Goal: Task Accomplishment & Management: Manage account settings

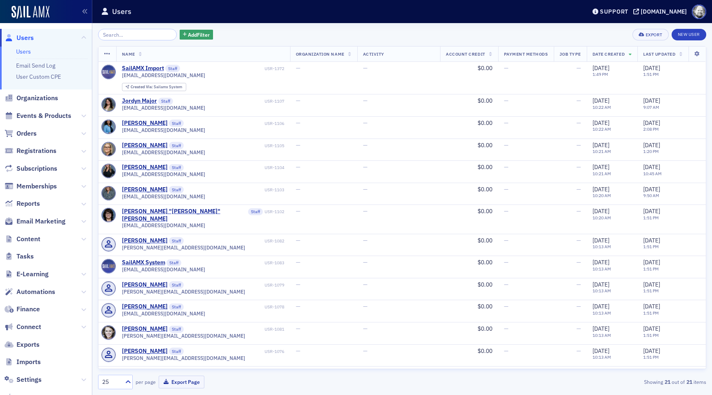
scroll to position [46, 0]
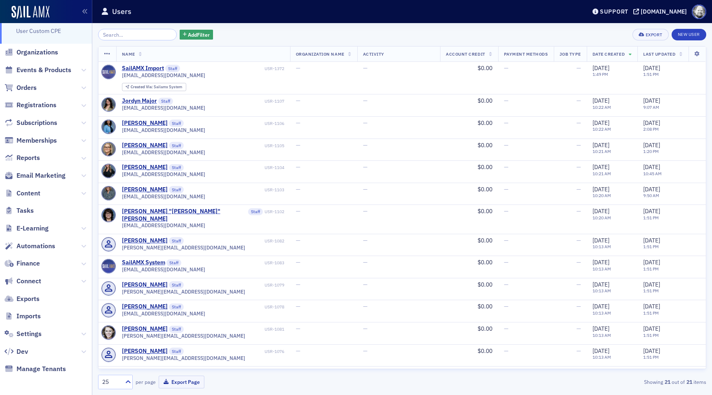
click at [30, 325] on span "Settings" at bounding box center [46, 334] width 92 height 18
click at [29, 332] on span "Settings" at bounding box center [28, 333] width 25 height 9
select select "US"
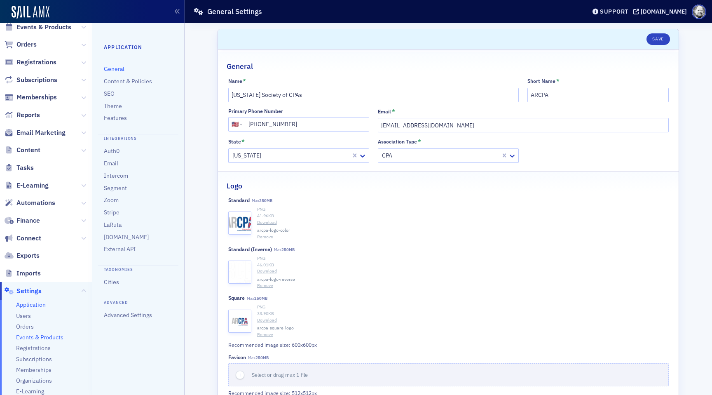
click at [45, 339] on span "Events & Products" at bounding box center [39, 337] width 47 height 8
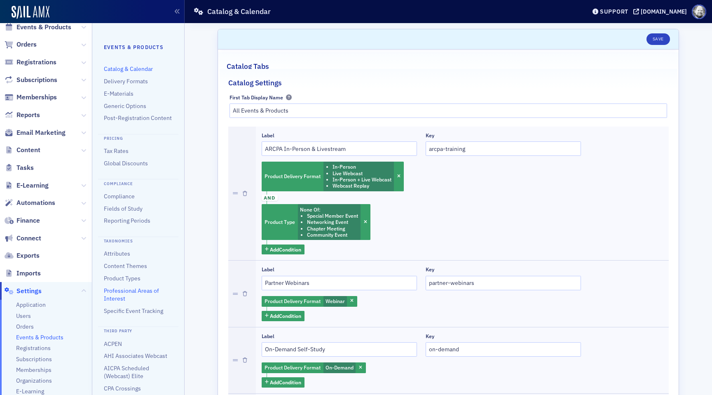
scroll to position [51, 0]
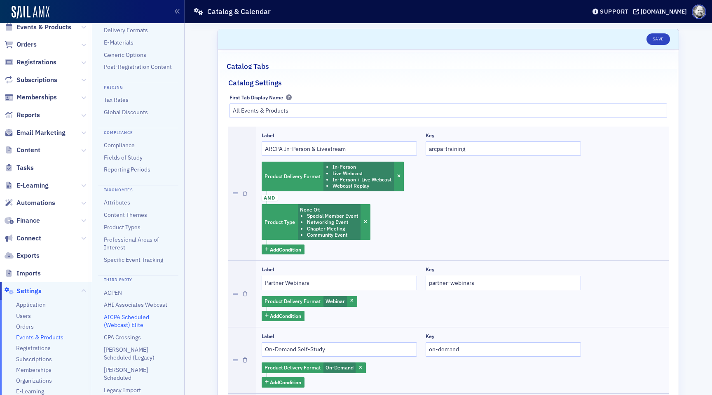
click at [113, 320] on link "AICPA Scheduled (Webcast) Elite" at bounding box center [126, 320] width 45 height 15
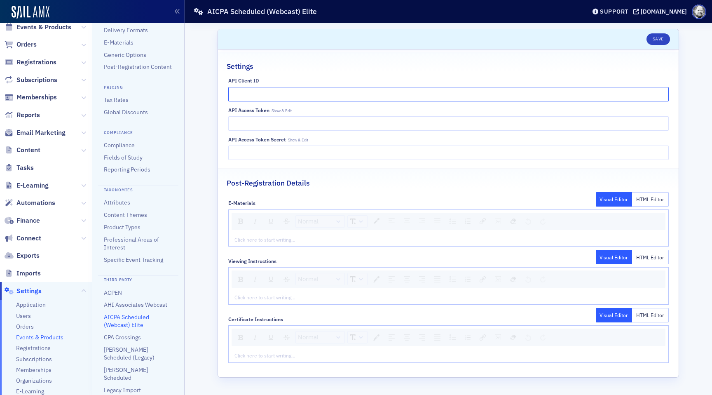
click at [284, 93] on input "API Client ID" at bounding box center [448, 94] width 440 height 14
paste input "34984"
type input "34984"
click at [310, 74] on fieldset "Settings API Client ID 34984 API Access Token Show & Edit API Access Token Secr…" at bounding box center [448, 108] width 460 height 113
click at [283, 106] on div "API Client ID 34984 API Access Token Show & Edit API Access Token Secret Show &…" at bounding box center [448, 118] width 460 height 82
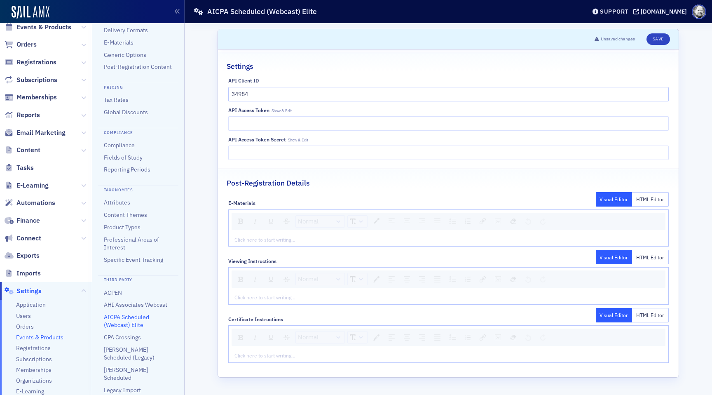
click at [283, 107] on label "API Access Token Show & Edit" at bounding box center [259, 110] width 63 height 6
click at [283, 114] on div "API Access Token Show & Edit" at bounding box center [448, 118] width 440 height 23
click at [282, 110] on span "Show & Edit" at bounding box center [281, 110] width 20 height 5
click at [293, 138] on span "Show & Edit" at bounding box center [298, 139] width 20 height 5
click at [303, 122] on input "API Access Token Hide" at bounding box center [448, 123] width 440 height 14
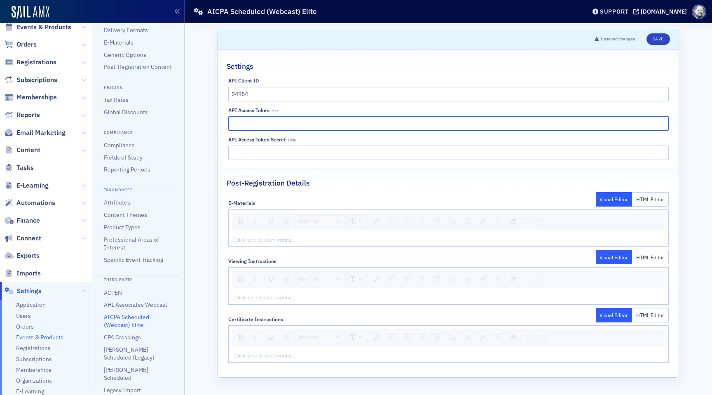
paste input "DBF1B12AE17DA9E97C8DFF6A4FDFE884"
type input "DBF1B12AE17DA9E97C8DFF6A4FDFE884"
click at [357, 152] on input "API Access Token Secret Hide" at bounding box center [448, 152] width 440 height 14
paste input "3756ffd378686a62cd5858a46b1f67a8d8c332b7b2b53e80edea97fa406d1db90137f244ee14b60…"
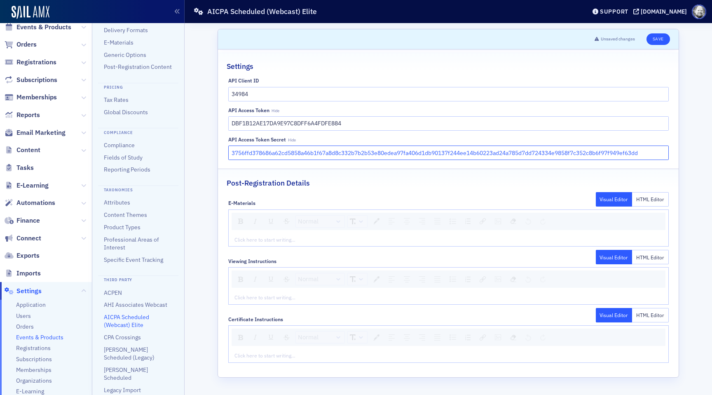
type input "3756ffd378686a62cd5858a46b1f67a8d8c332b7b2b53e80edea97fa406d1db90137f244ee14b60…"
click at [656, 40] on button "Save" at bounding box center [657, 39] width 23 height 12
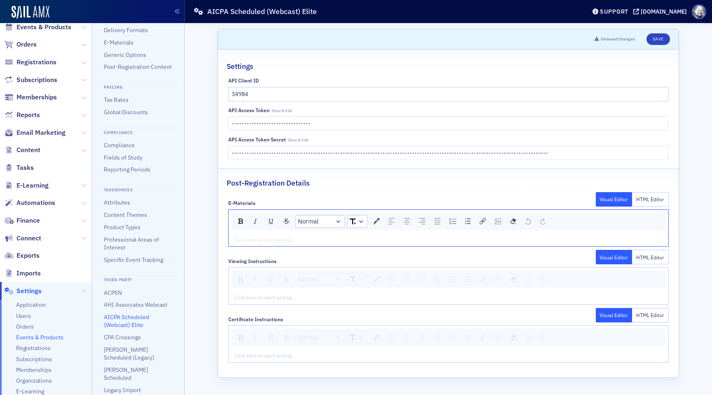
click at [304, 237] on div "rdw-editor" at bounding box center [448, 239] width 427 height 7
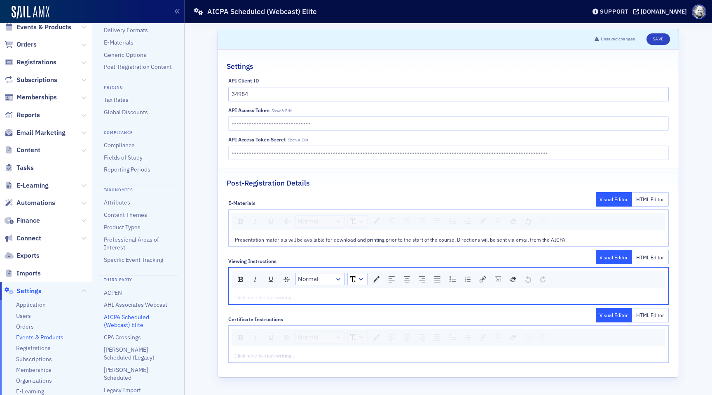
click at [283, 297] on div "rdw-editor" at bounding box center [448, 296] width 427 height 7
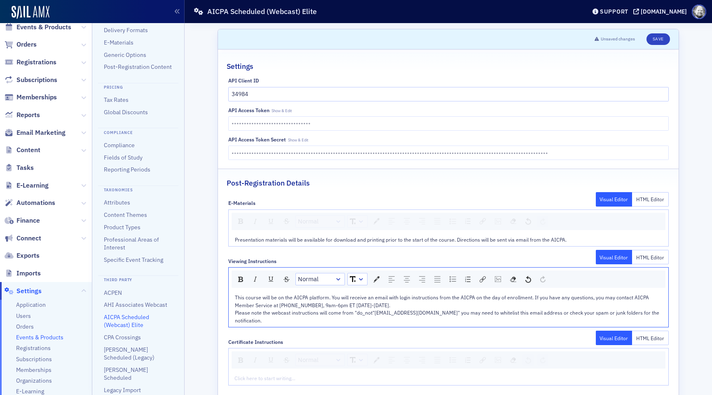
click at [252, 371] on div "Click here to start writing…" at bounding box center [448, 377] width 439 height 13
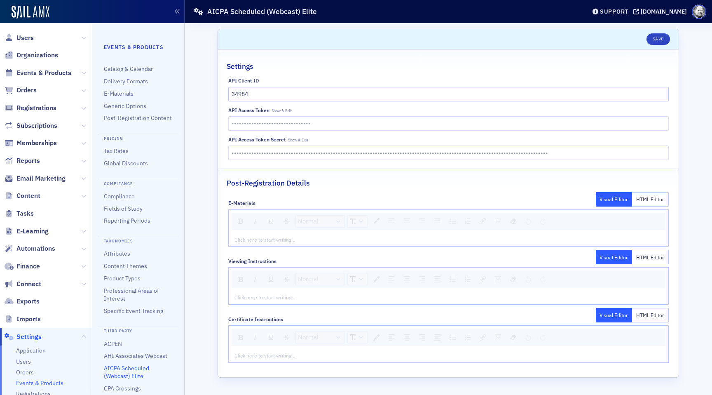
click at [338, 237] on div "rdw-editor" at bounding box center [448, 239] width 427 height 7
click at [269, 295] on div "rdw-editor" at bounding box center [448, 296] width 427 height 7
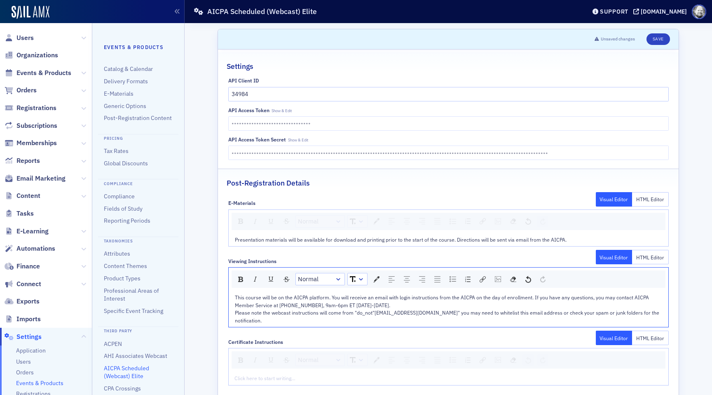
click at [392, 302] on div "This course will be on the AICPA platform. You will receive an email with login…" at bounding box center [448, 300] width 427 height 15
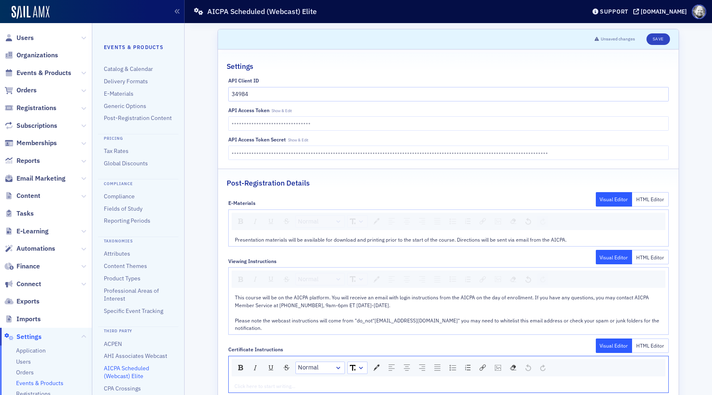
click at [279, 382] on div "rdw-editor" at bounding box center [448, 385] width 427 height 7
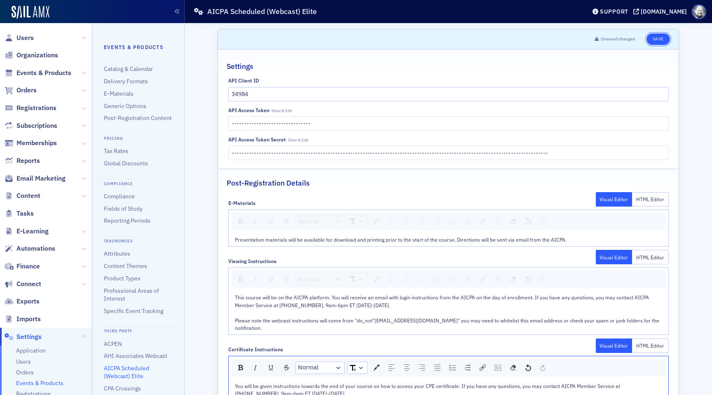
click at [656, 42] on button "Save" at bounding box center [657, 39] width 23 height 12
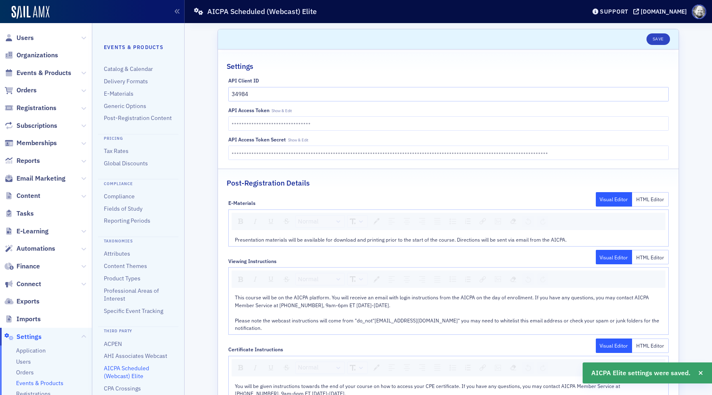
click at [276, 110] on span "Show & Edit" at bounding box center [281, 110] width 20 height 5
type input "DBF1B12AE17DA9E97C8DFF6A4FDFE884"
